Goal: Navigation & Orientation: Find specific page/section

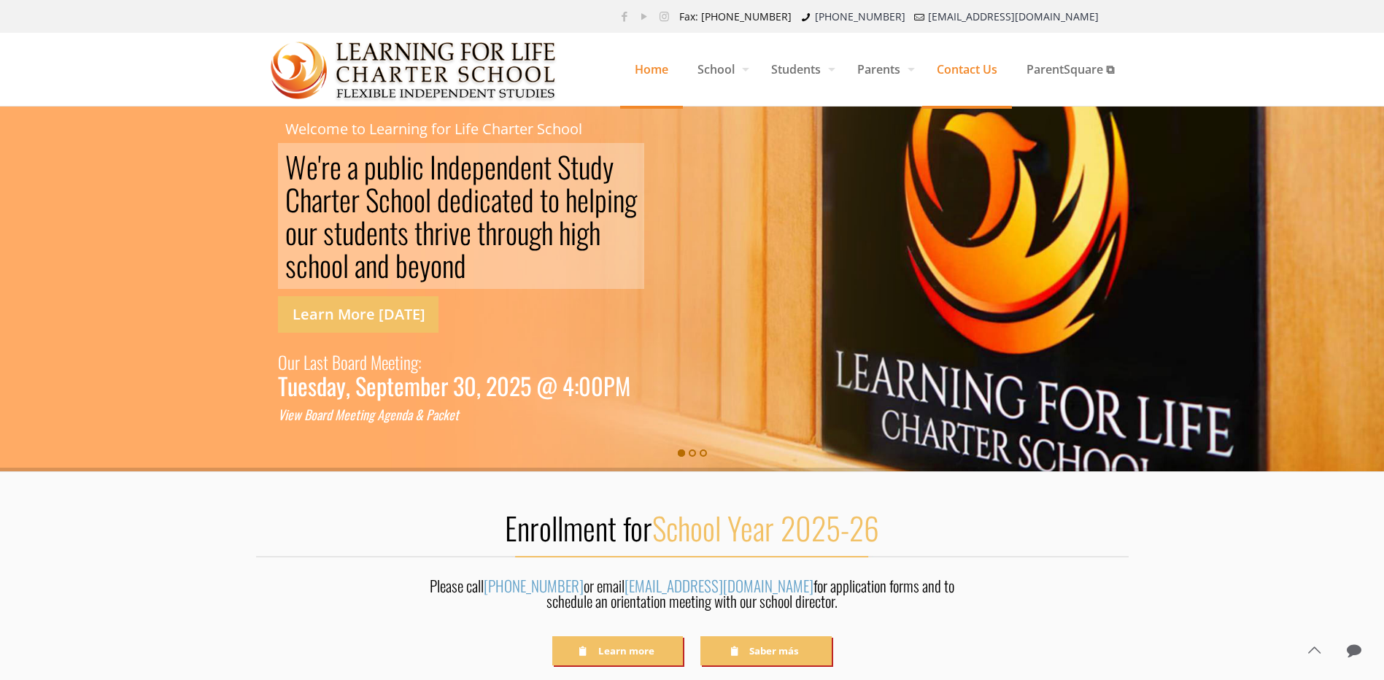
click at [973, 72] on span "Contact Us" at bounding box center [967, 69] width 90 height 44
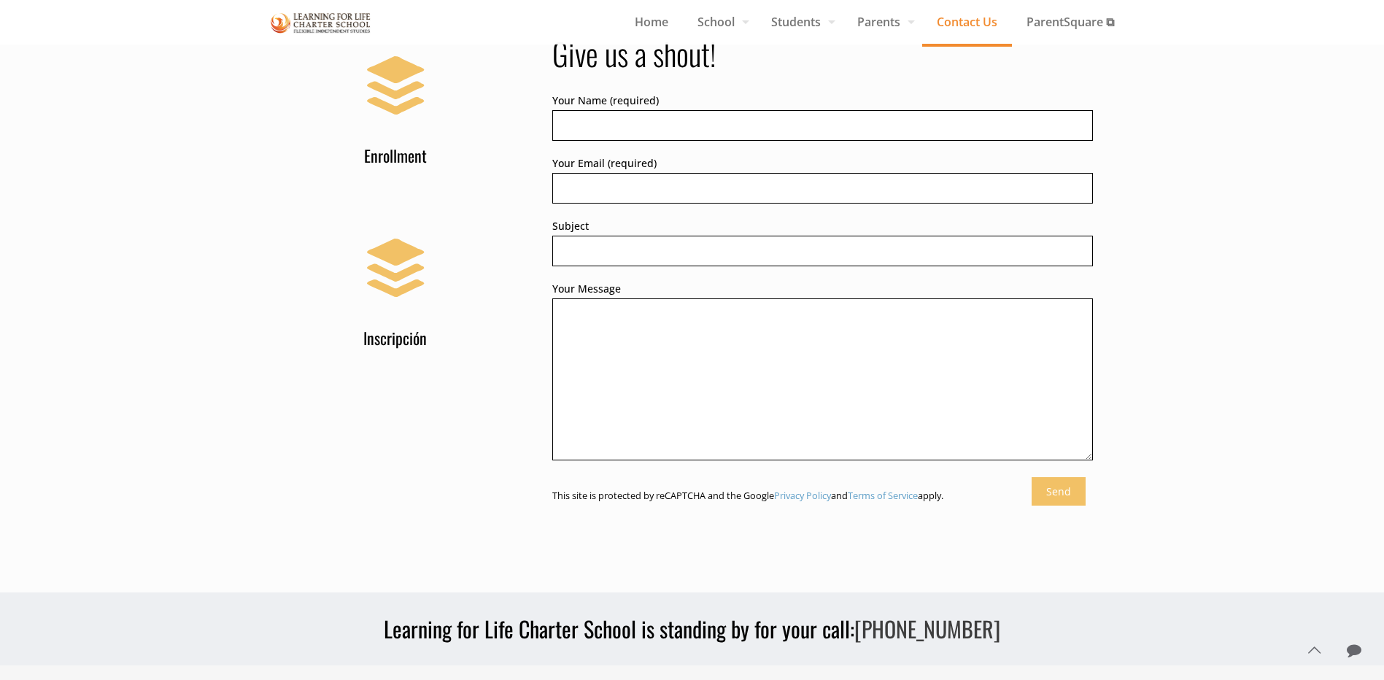
scroll to position [657, 0]
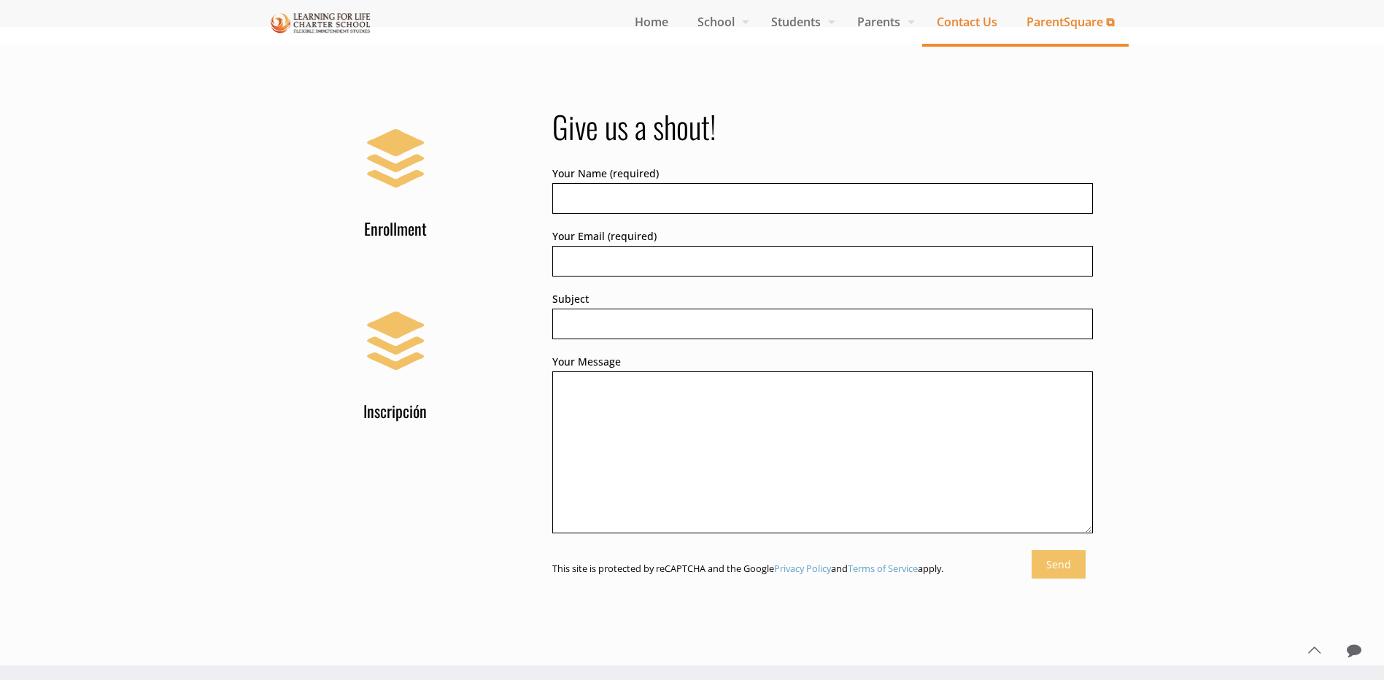
click at [1029, 26] on span "ParentSquare ⧉" at bounding box center [1070, 22] width 117 height 22
click at [668, 18] on span "Home" at bounding box center [651, 22] width 63 height 22
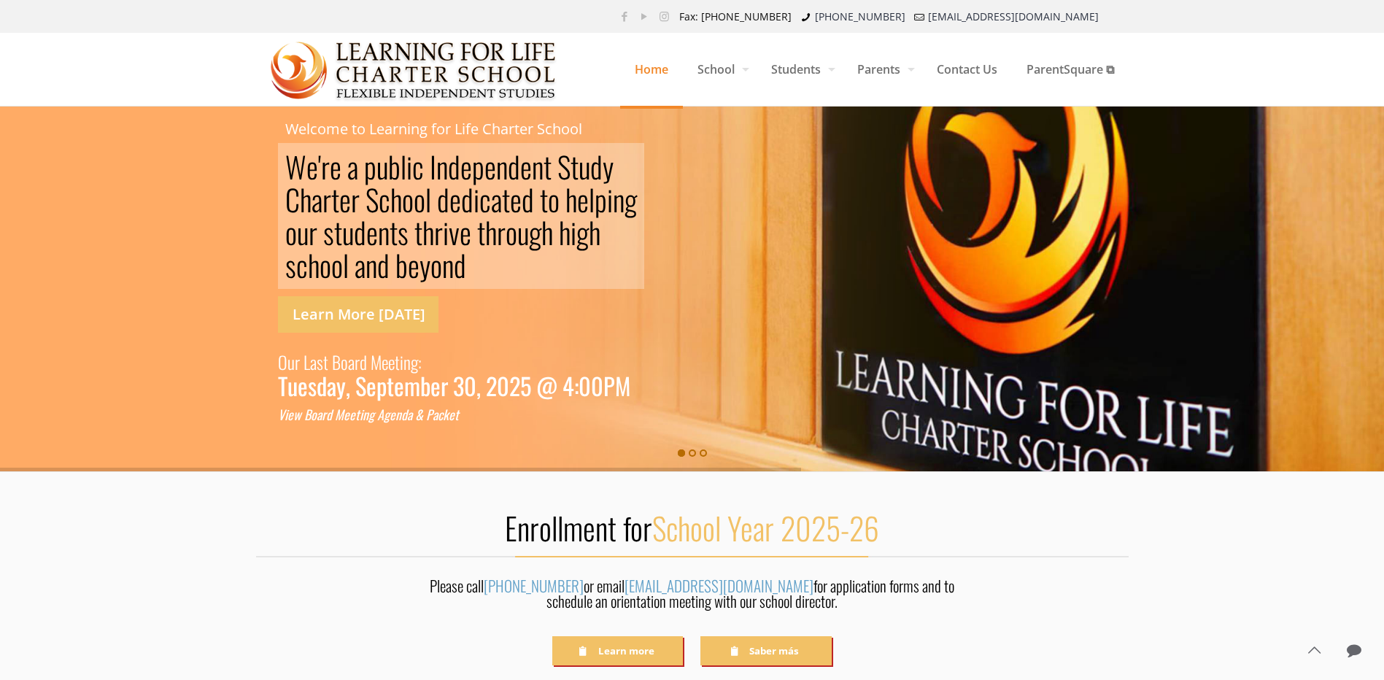
click at [763, 386] on rs-slide "W e ' r e a p u b l i c I n d e p e n d e n t S [PERSON_NAME] S c h o o l d e d…" at bounding box center [692, 289] width 1384 height 365
click at [690, 450] on rs-bullet at bounding box center [692, 452] width 7 height 7
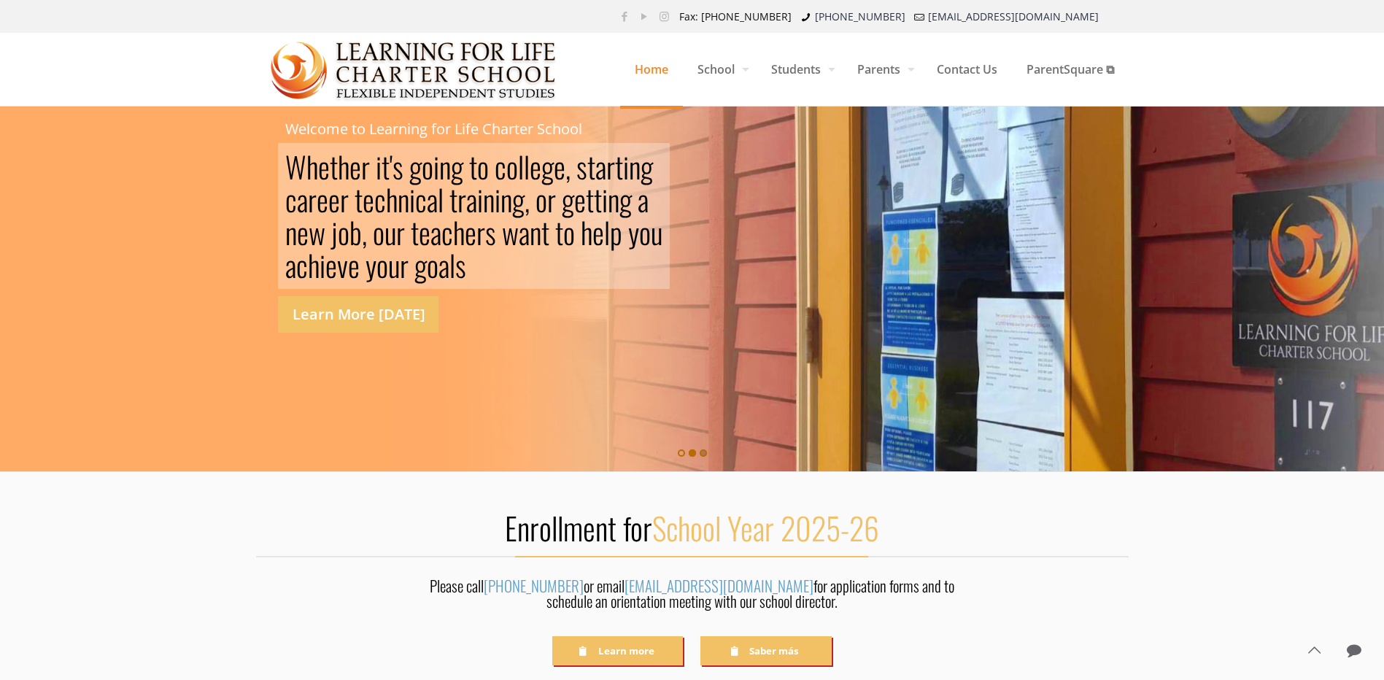
click at [703, 451] on rs-bullet at bounding box center [703, 452] width 7 height 7
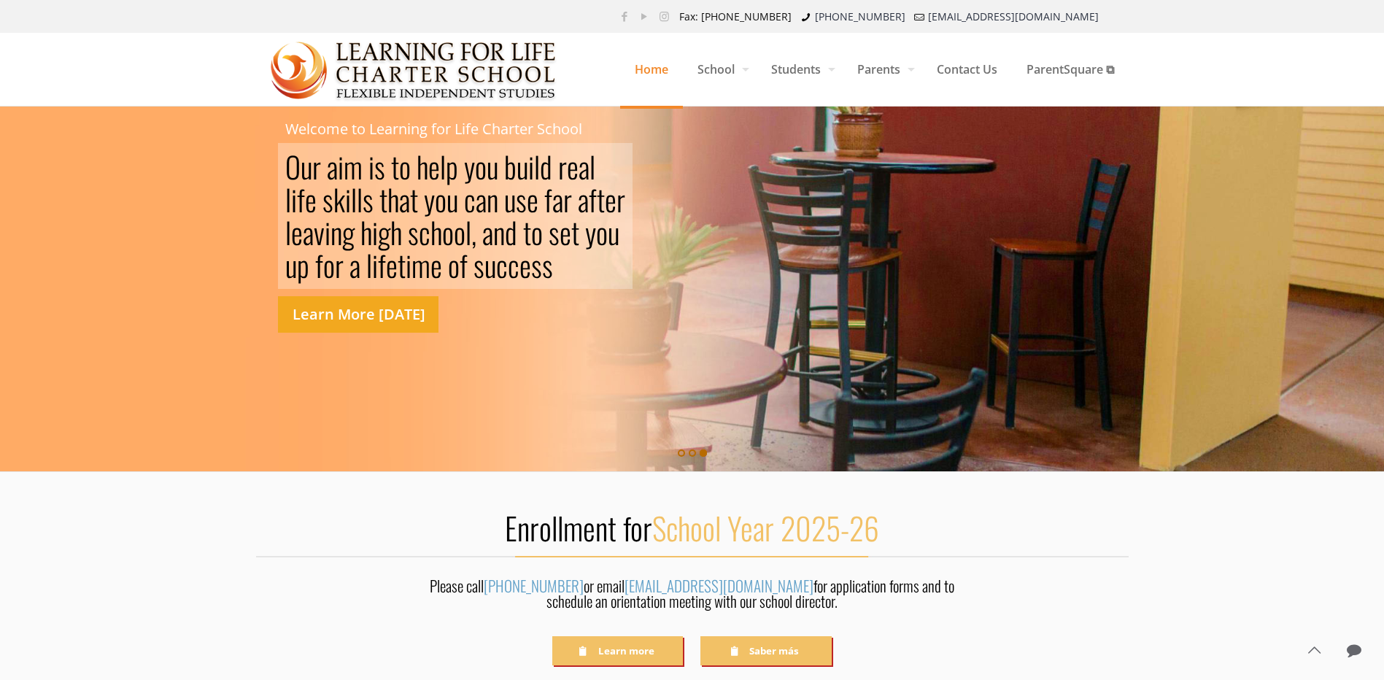
click at [400, 314] on link "Learn More [DATE]" at bounding box center [358, 314] width 161 height 36
